Goal: Task Accomplishment & Management: Complete application form

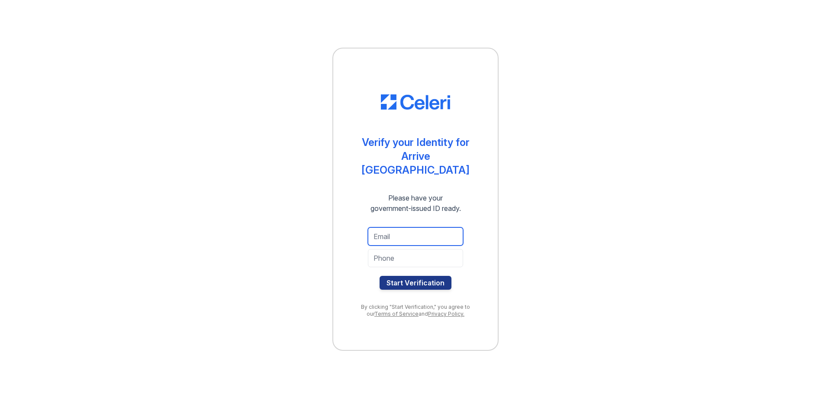
click at [381, 232] on input "email" at bounding box center [415, 236] width 95 height 18
type input "[EMAIL_ADDRESS][DOMAIN_NAME]"
click at [429, 253] on input "tel" at bounding box center [415, 258] width 95 height 18
type input "2177145548"
click at [379, 276] on button "Start Verification" at bounding box center [415, 283] width 72 height 14
